Goal: Task Accomplishment & Management: Complete application form

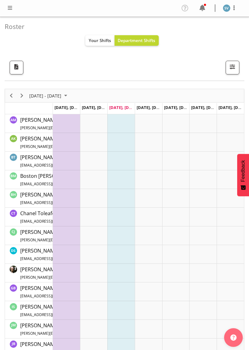
click at [11, 6] on span at bounding box center [9, 7] width 7 height 7
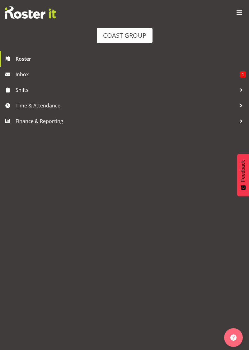
click at [74, 106] on span "Time & Attendance" at bounding box center [126, 105] width 221 height 9
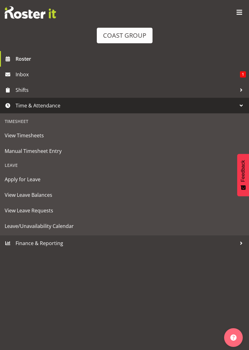
click at [79, 151] on span "Manual Timesheet Entry" at bounding box center [125, 150] width 240 height 9
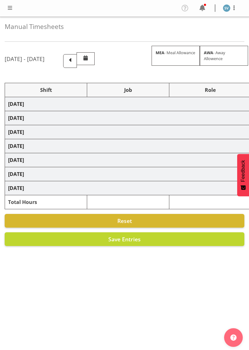
select select "70400"
select select "69"
select select "70400"
select select "69"
select select "70400"
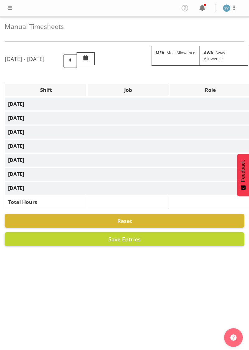
select select "69"
select select "70400"
select select "69"
select select "70400"
select select "69"
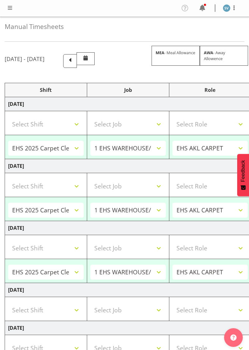
click at [74, 61] on span at bounding box center [70, 60] width 8 height 8
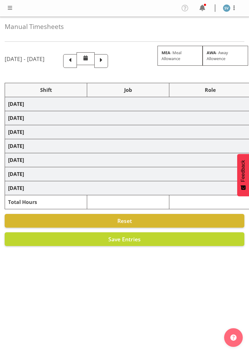
select select "70400"
select select "69"
select select "70400"
select select "69"
select select "82260"
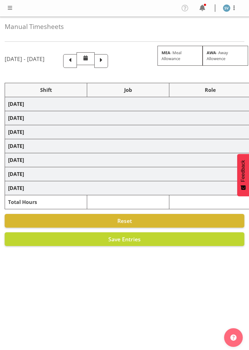
select select "8575"
select select "70400"
select select "69"
select select "70400"
select select "69"
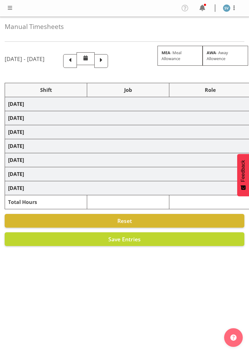
select select "70400"
select select "69"
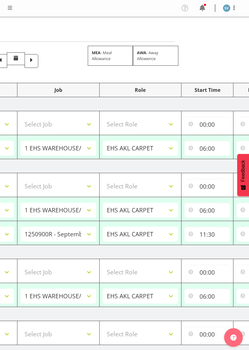
scroll to position [0, 192]
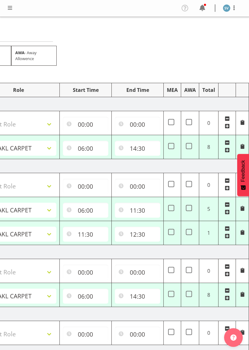
click at [229, 141] on span at bounding box center [227, 142] width 5 height 5
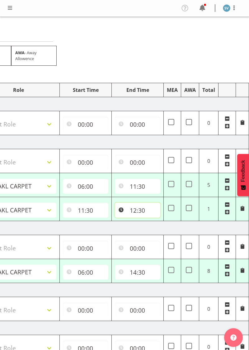
click at [140, 206] on input "12:30" at bounding box center [137, 210] width 45 height 15
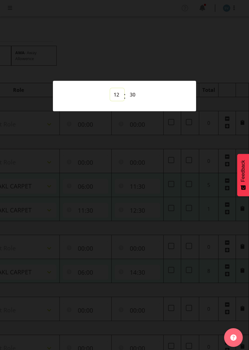
click at [117, 95] on select "00 01 02 03 04 05 06 07 08 09 10 11 12 13 14 15 16 17 18 19 20 21 22 23" at bounding box center [117, 95] width 14 height 12
select select "15"
type input "15:30"
click at [172, 195] on div at bounding box center [124, 175] width 249 height 350
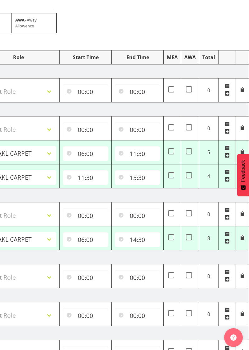
scroll to position [34, 0]
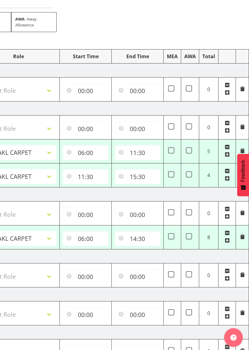
click at [227, 233] on span at bounding box center [227, 233] width 5 height 5
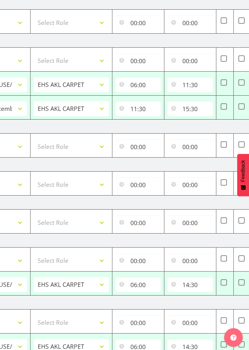
scroll to position [0, 192]
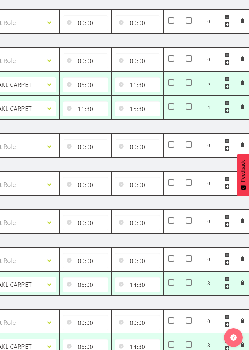
click at [226, 278] on span at bounding box center [227, 279] width 5 height 5
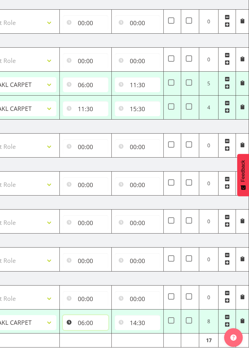
click at [90, 321] on input "06:00" at bounding box center [85, 322] width 45 height 15
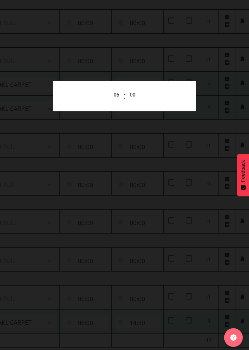
click at [134, 91] on div "00 01 02 03 04 05 06 07 08 09 10 11 12 13 14 15 16 17 18 19 20 21 22 23 : 00 01…" at bounding box center [124, 97] width 143 height 26
click at [138, 101] on select "00 01 02 03 04 05 06 07 08 09 10 11 12 13 14 15 16 17 18 19 20 21 22 23 24 25 2…" at bounding box center [134, 95] width 14 height 12
select select "30"
type input "06:30"
click at [174, 258] on div at bounding box center [124, 175] width 249 height 350
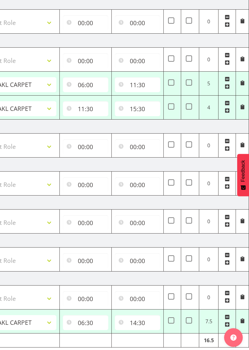
scroll to position [117, 0]
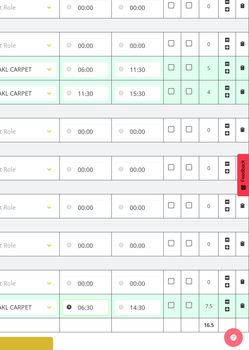
click at [92, 306] on input "06:30" at bounding box center [85, 307] width 45 height 15
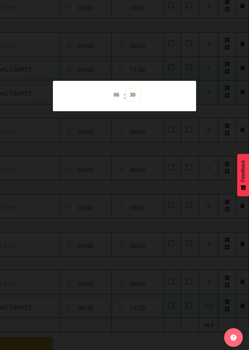
click at [136, 101] on select "00 01 02 03 04 05 06 07 08 09 10 11 12 13 14 15 16 17 18 19 20 21 22 23 24 25 2…" at bounding box center [134, 95] width 14 height 12
select select "0"
type input "06:00"
click at [138, 340] on div at bounding box center [124, 175] width 249 height 350
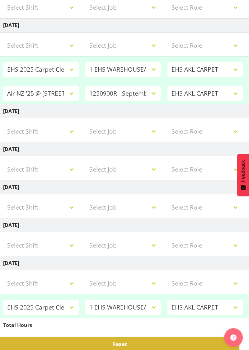
scroll to position [0, 0]
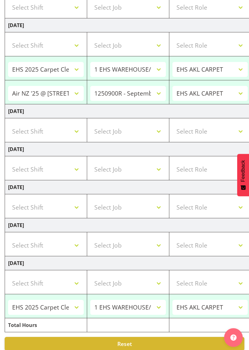
select select "70400"
select select "69"
type input "06:00"
type input "11:30"
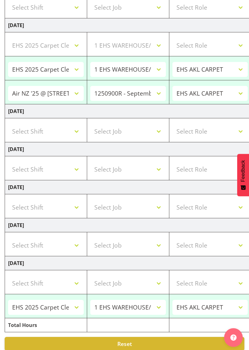
select select "82260"
select select "8575"
type input "11:30"
type input "15:30"
select select "70400"
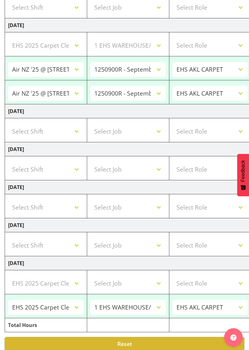
select select "69"
type input "06:00"
type input "14:30"
select select "70400"
select select "69"
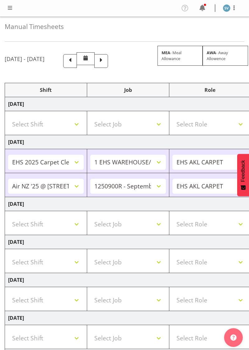
click at [227, 9] on img at bounding box center [226, 7] width 7 height 7
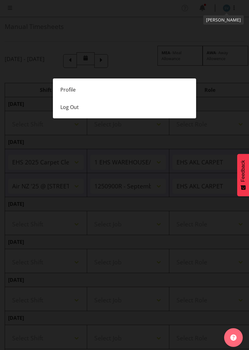
click at [161, 109] on link "Log Out" at bounding box center [124, 106] width 143 height 17
